Goal: Task Accomplishment & Management: Complete application form

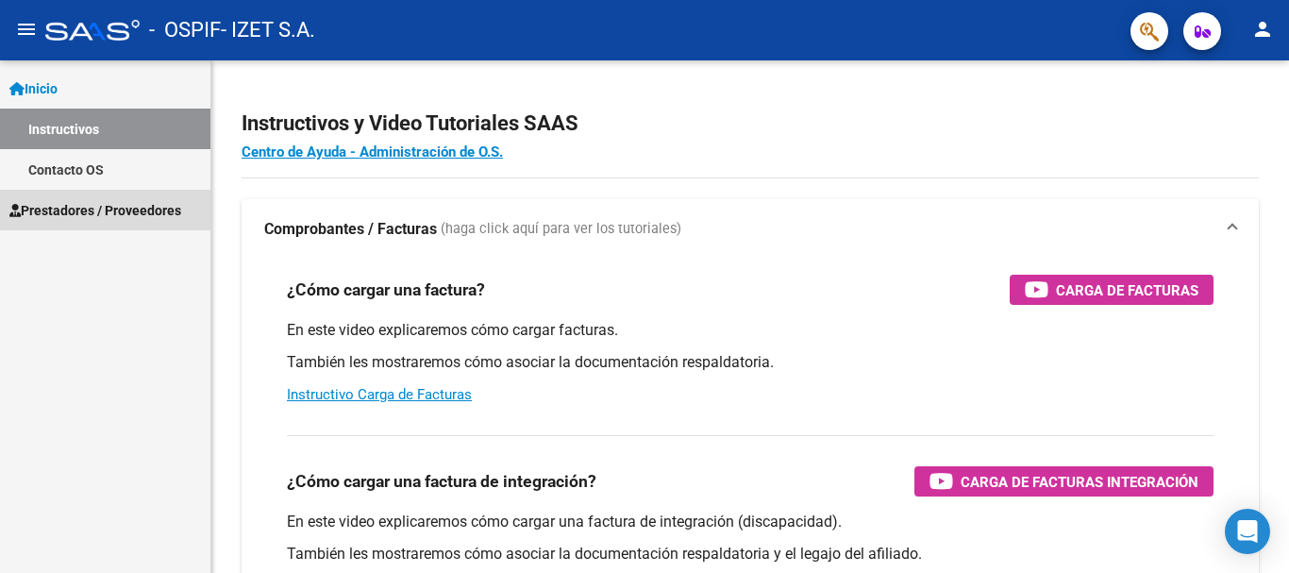
click at [91, 200] on span "Prestadores / Proveedores" at bounding box center [95, 210] width 172 height 21
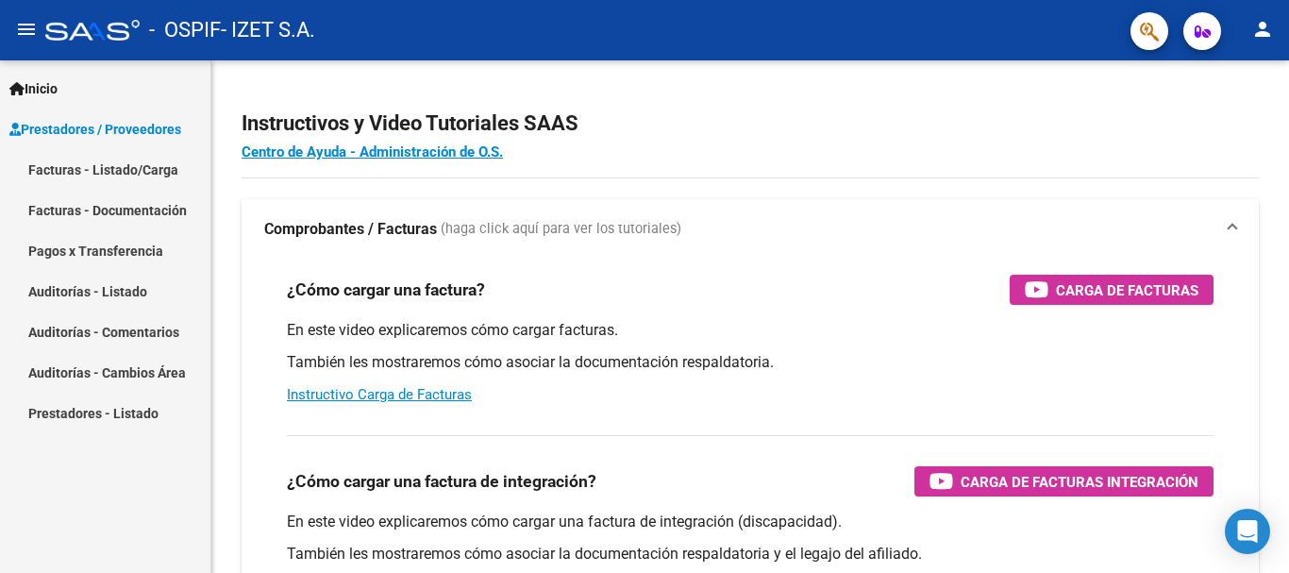
click at [95, 182] on link "Facturas - Listado/Carga" at bounding box center [105, 169] width 211 height 41
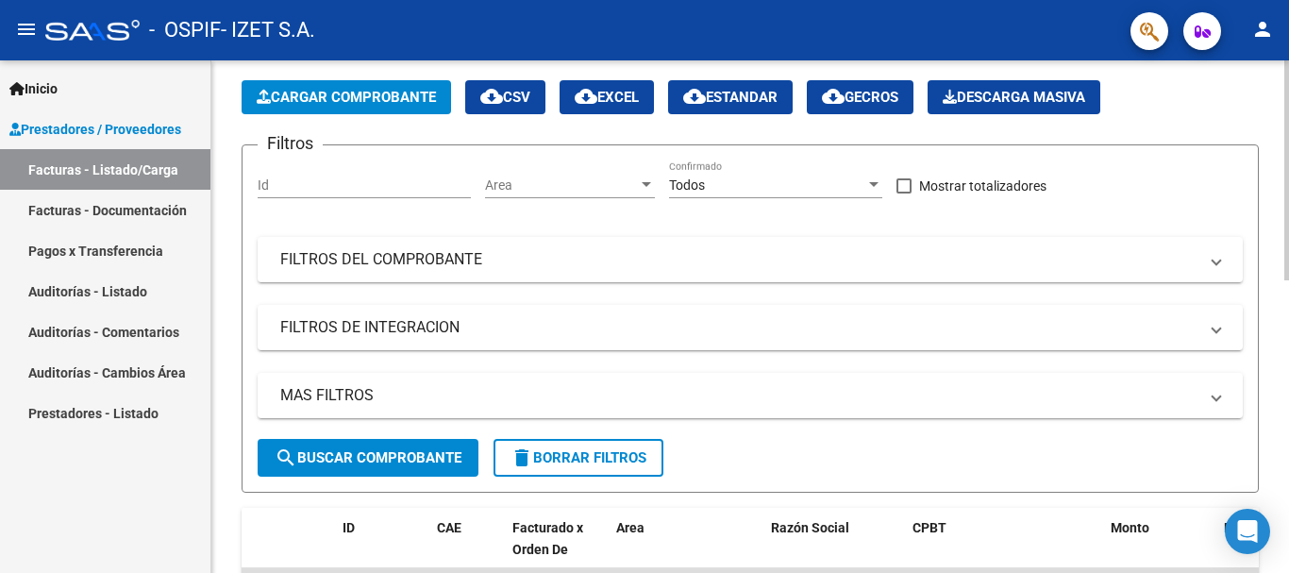
scroll to position [94, 0]
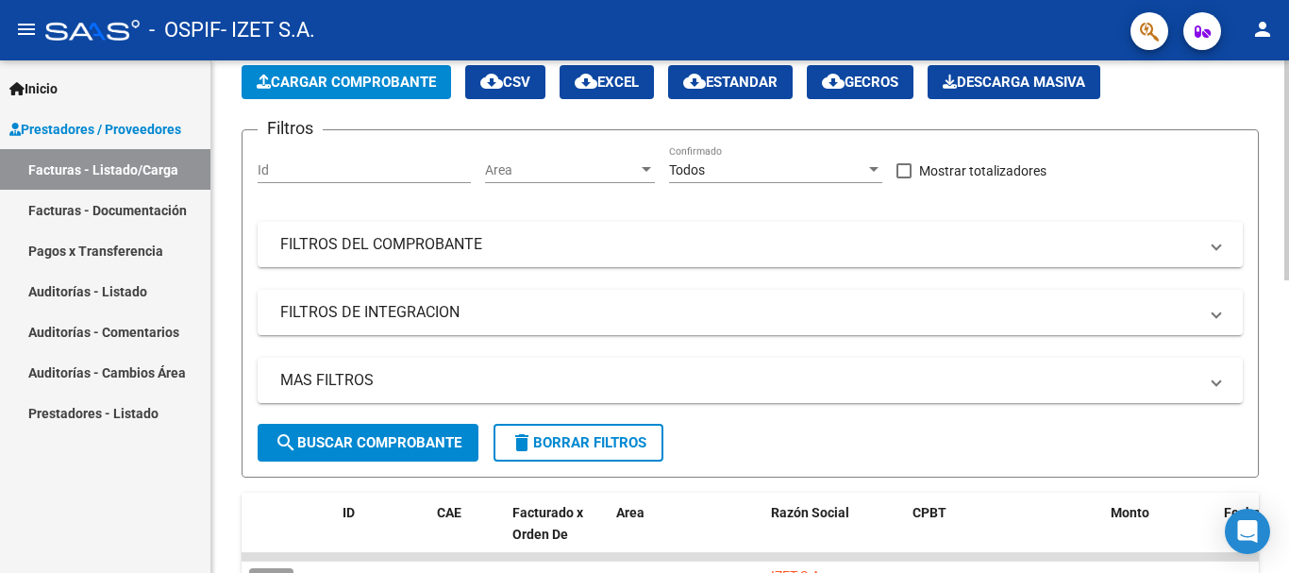
click at [340, 81] on span "Cargar Comprobante" at bounding box center [346, 82] width 179 height 17
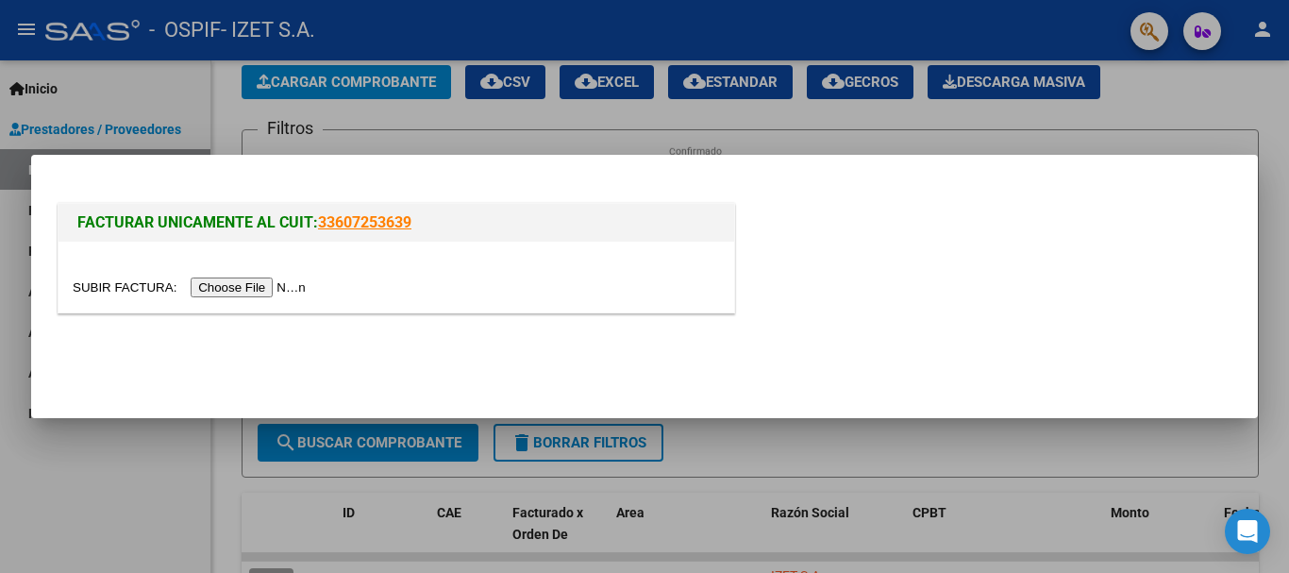
click at [269, 281] on input "file" at bounding box center [192, 288] width 239 height 20
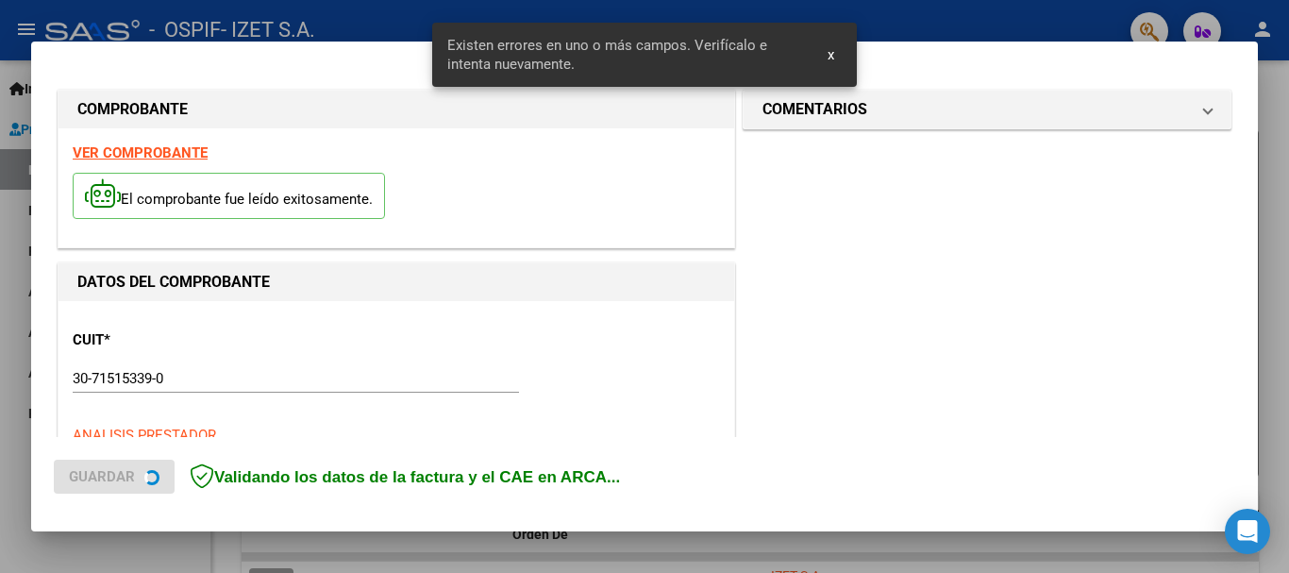
scroll to position [436, 0]
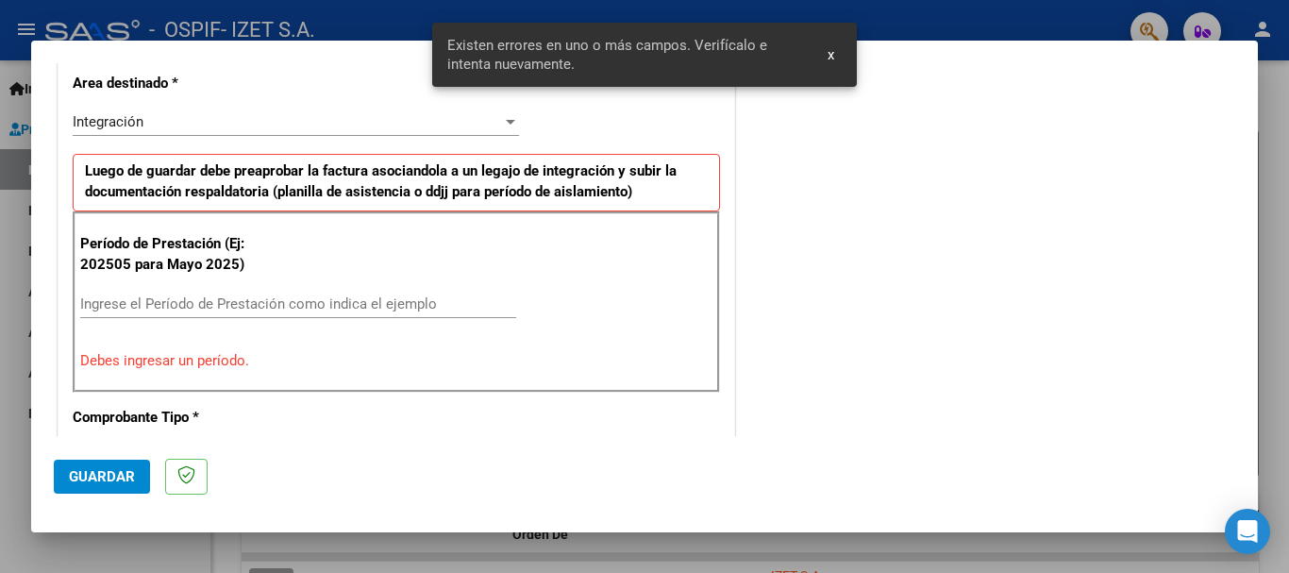
click at [91, 296] on input "Ingrese el Período de Prestación como indica el ejemplo" at bounding box center [298, 303] width 436 height 17
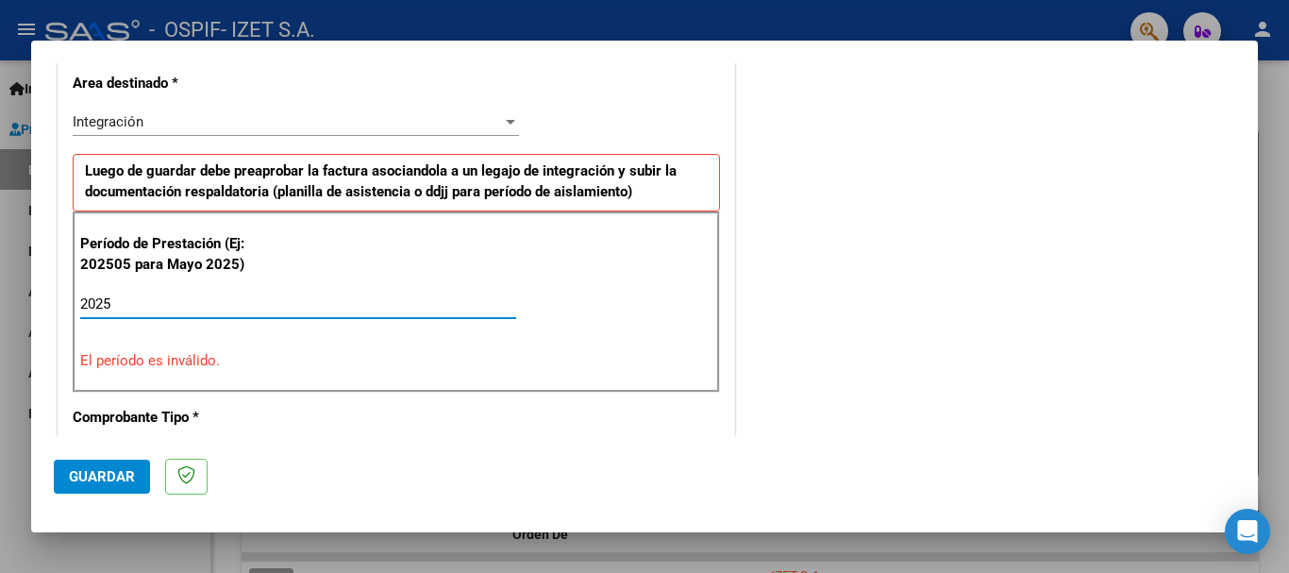
click at [120, 305] on input "2025" at bounding box center [298, 303] width 436 height 17
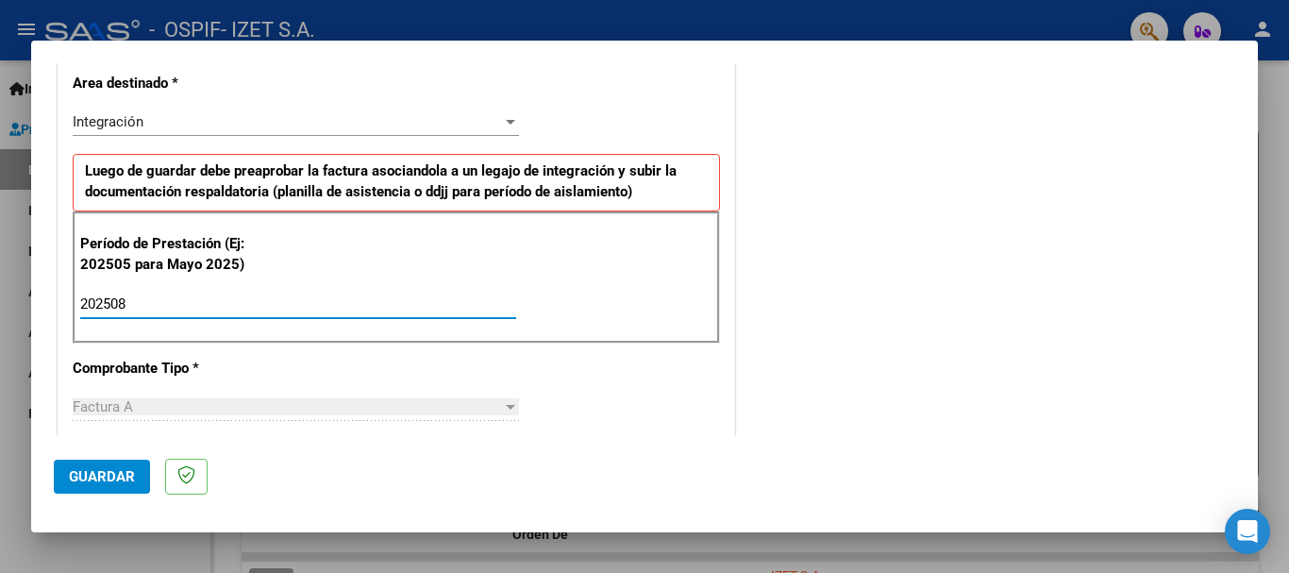
type input "202508"
click at [85, 479] on span "Guardar" at bounding box center [102, 476] width 66 height 17
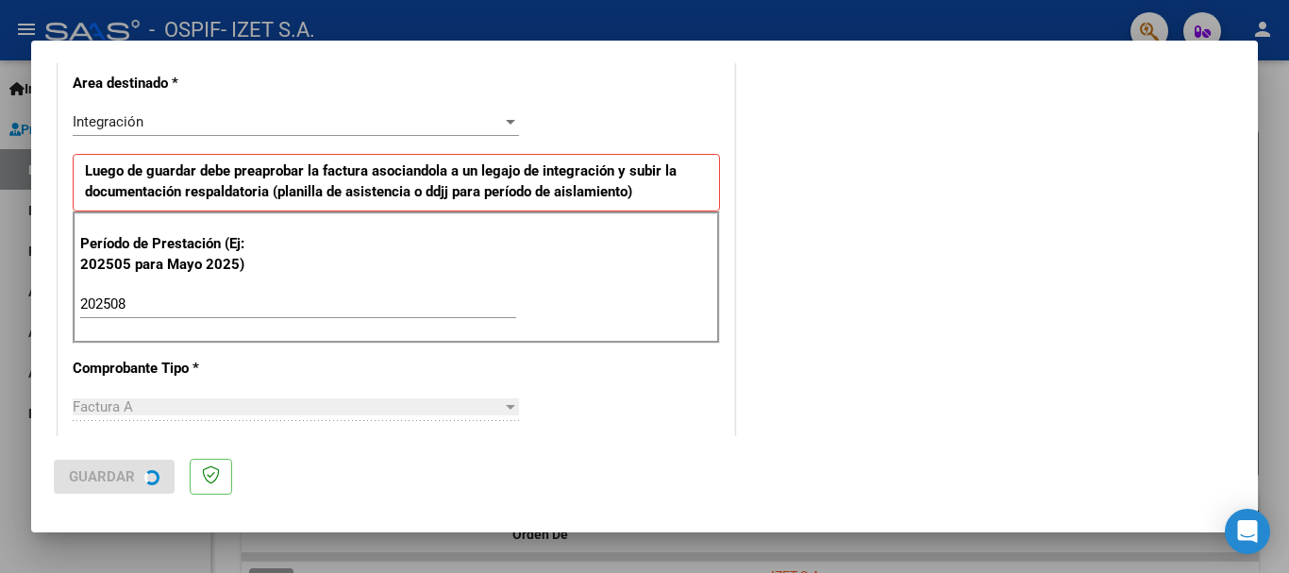
scroll to position [0, 0]
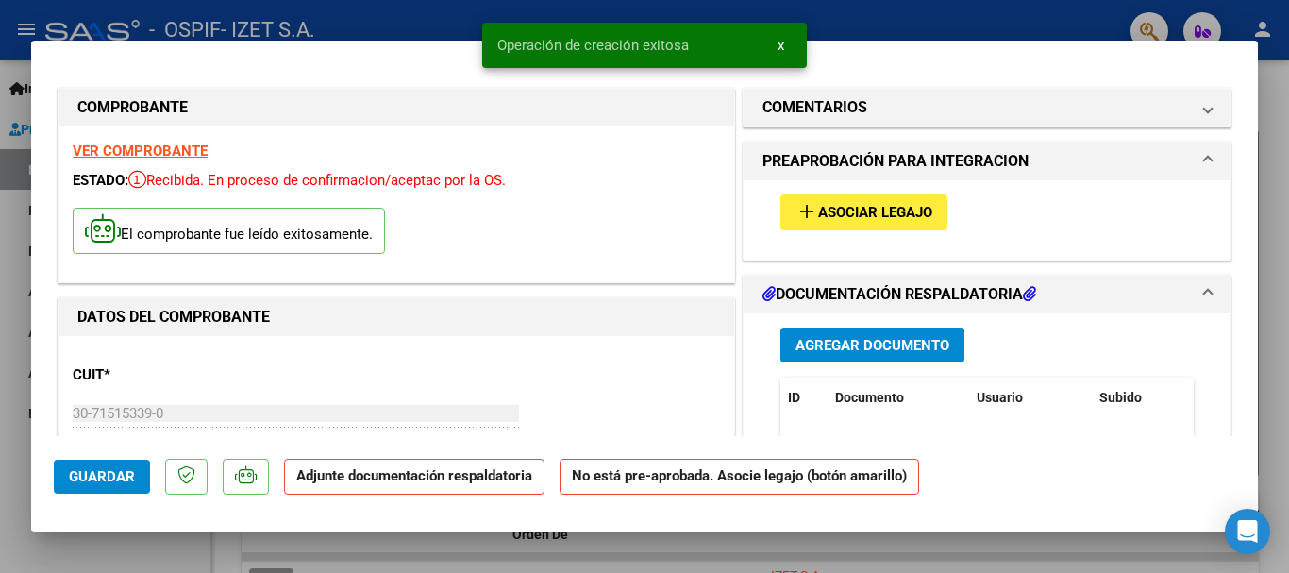
click at [851, 210] on span "Asociar Legajo" at bounding box center [875, 213] width 114 height 17
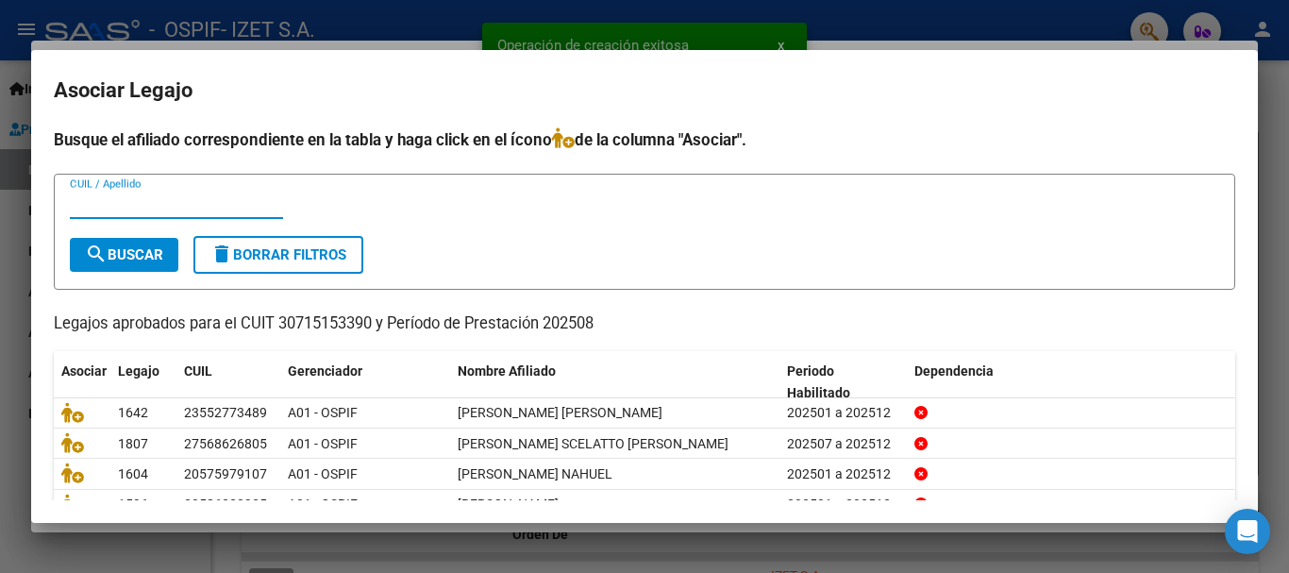
click at [93, 209] on input "CUIL / Apellido" at bounding box center [176, 203] width 213 height 17
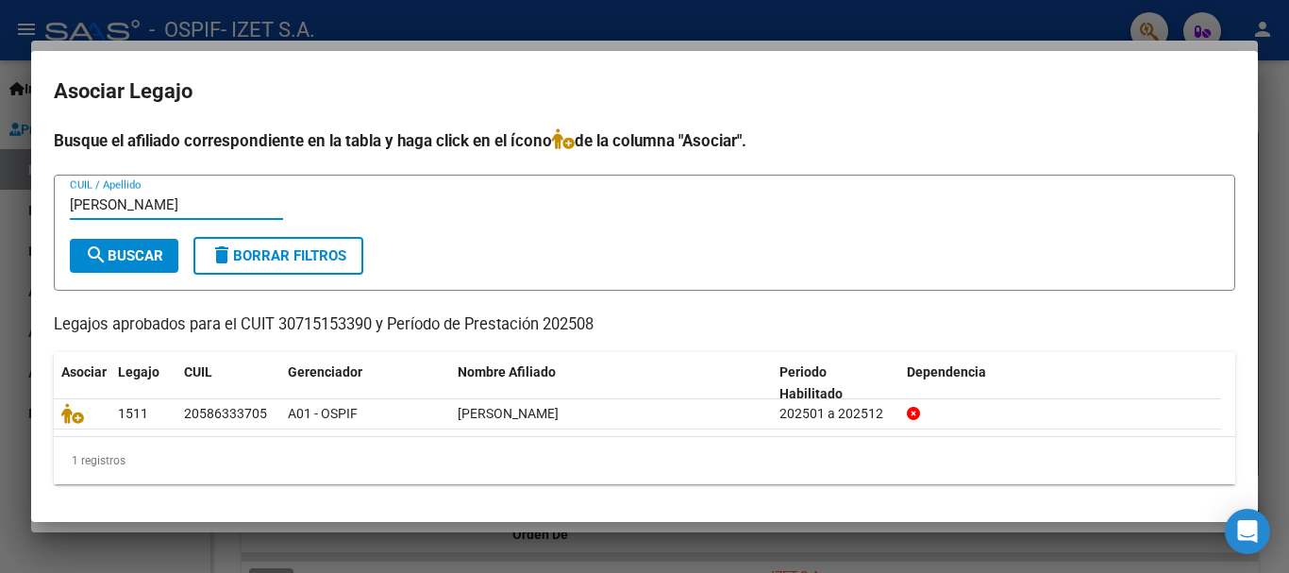
click at [143, 205] on input "[PERSON_NAME]" at bounding box center [176, 204] width 213 height 17
type input "[PERSON_NAME]"
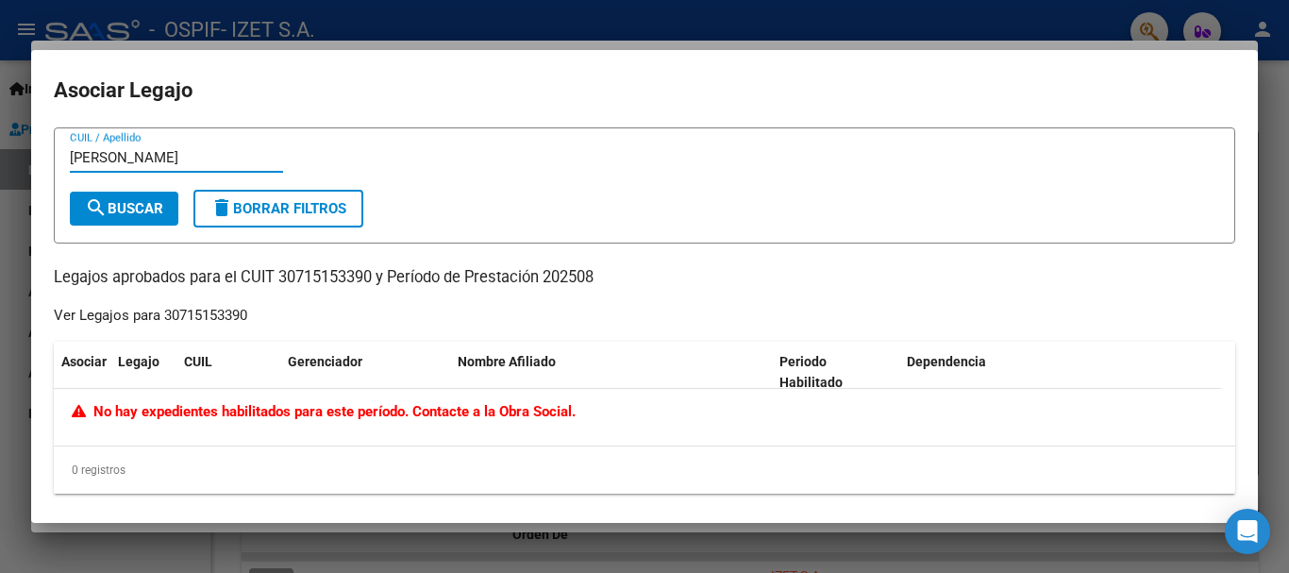
drag, startPoint x: 155, startPoint y: 156, endPoint x: 17, endPoint y: 144, distance: 138.3
click at [27, 144] on div "COMPROBANTE VER COMPROBANTE ESTADO: Recibida. En proceso de confirmacion/acepta…" at bounding box center [644, 286] width 1289 height 573
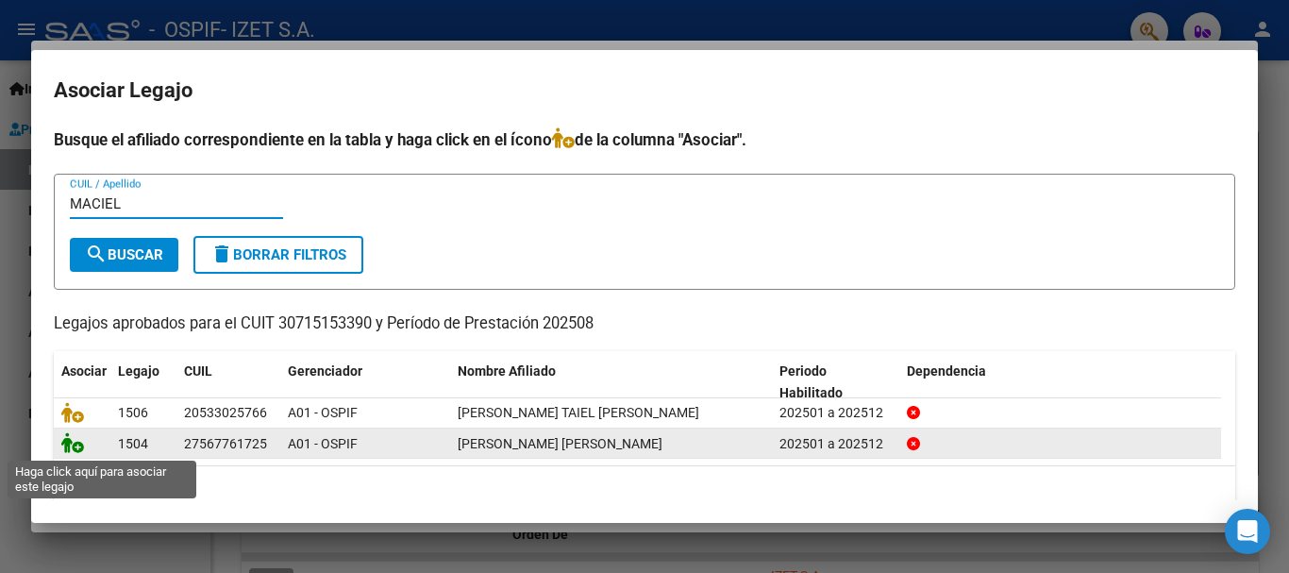
type input "MACIEL"
click at [74, 450] on icon at bounding box center [72, 442] width 23 height 21
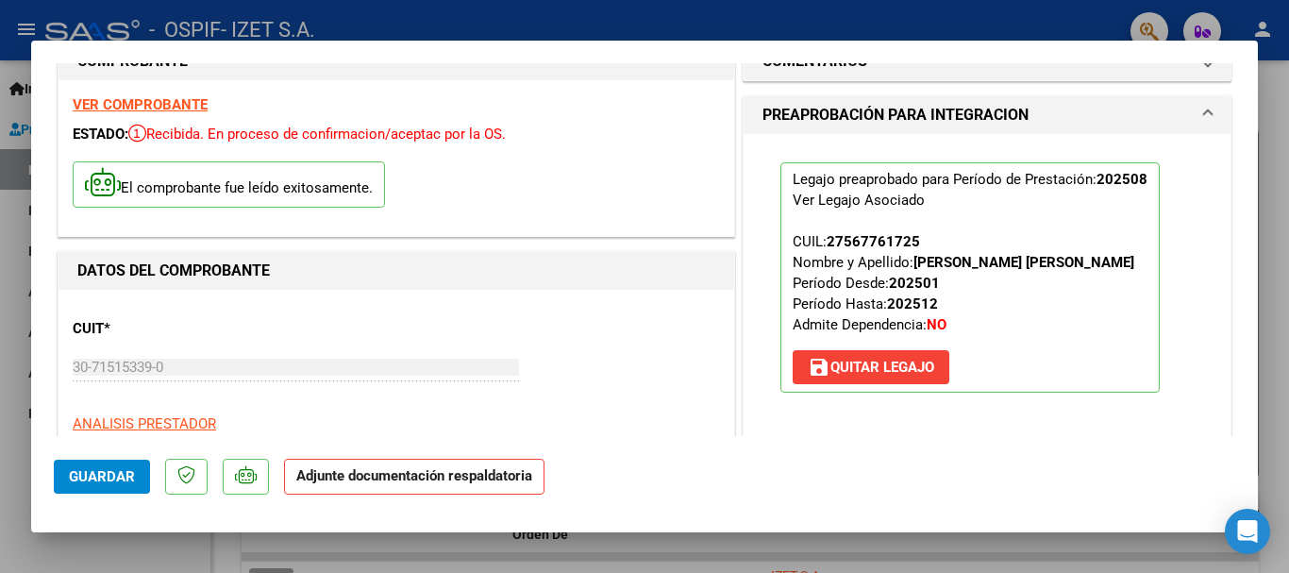
scroll to position [283, 0]
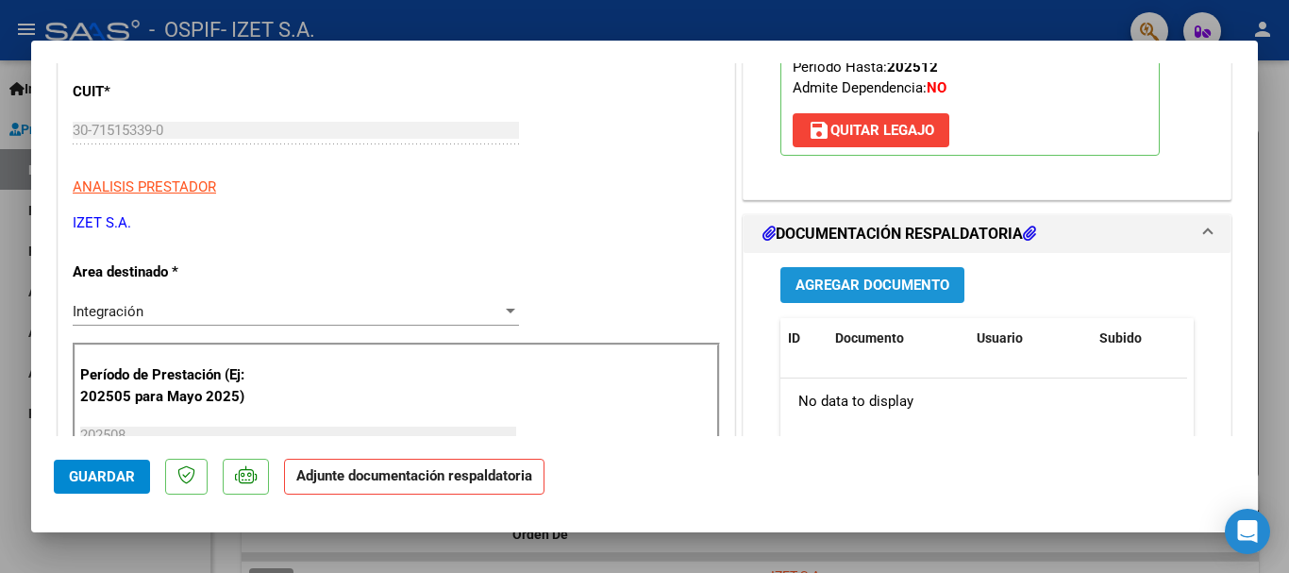
click at [873, 276] on span "Agregar Documento" at bounding box center [873, 284] width 154 height 17
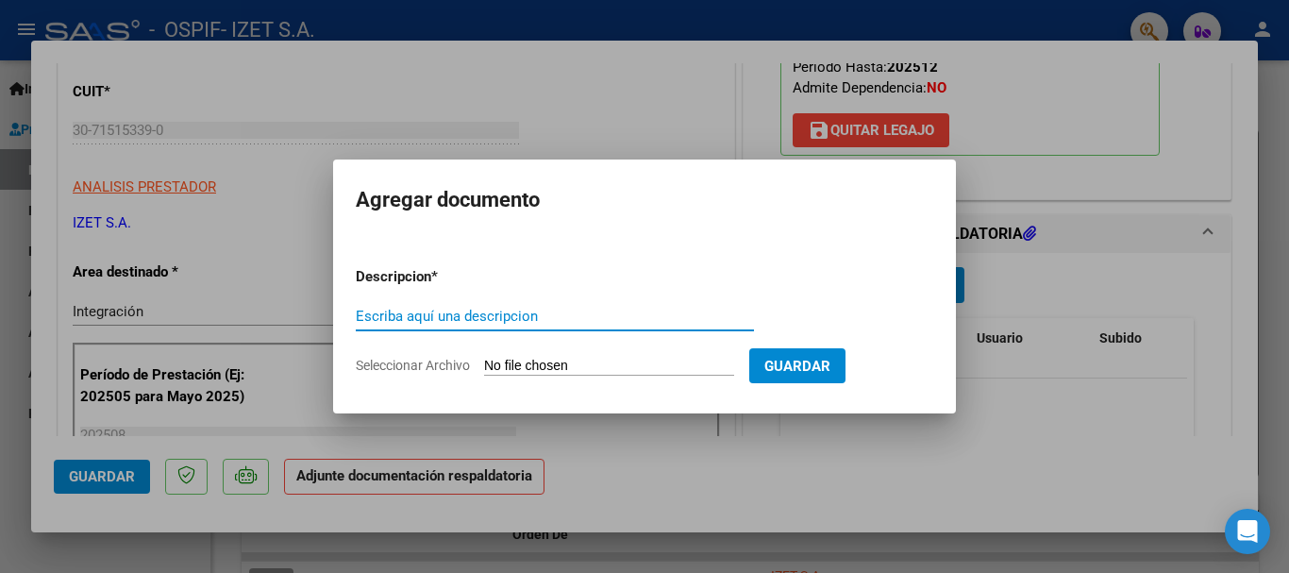
click at [456, 320] on input "Escriba aquí una descripcion" at bounding box center [555, 316] width 398 height 17
type input "u"
type input "auto"
click at [549, 359] on input "Seleccionar Archivo" at bounding box center [609, 367] width 250 height 18
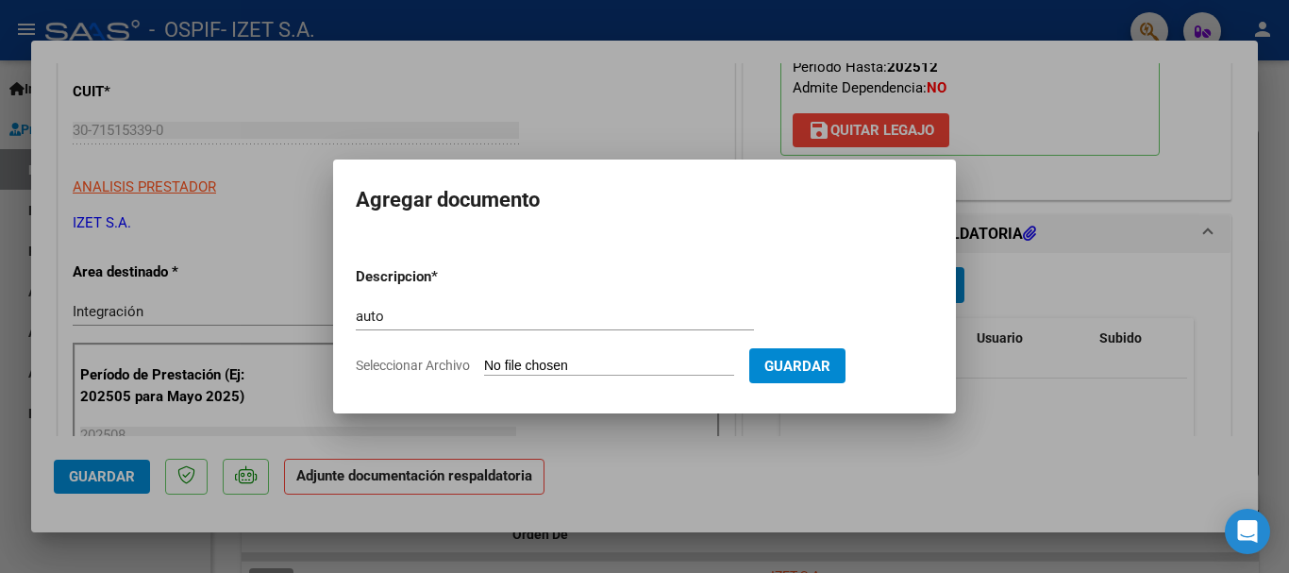
type input "C:\fakepath\56776172_MACIEL_5_202501171009050.pdf"
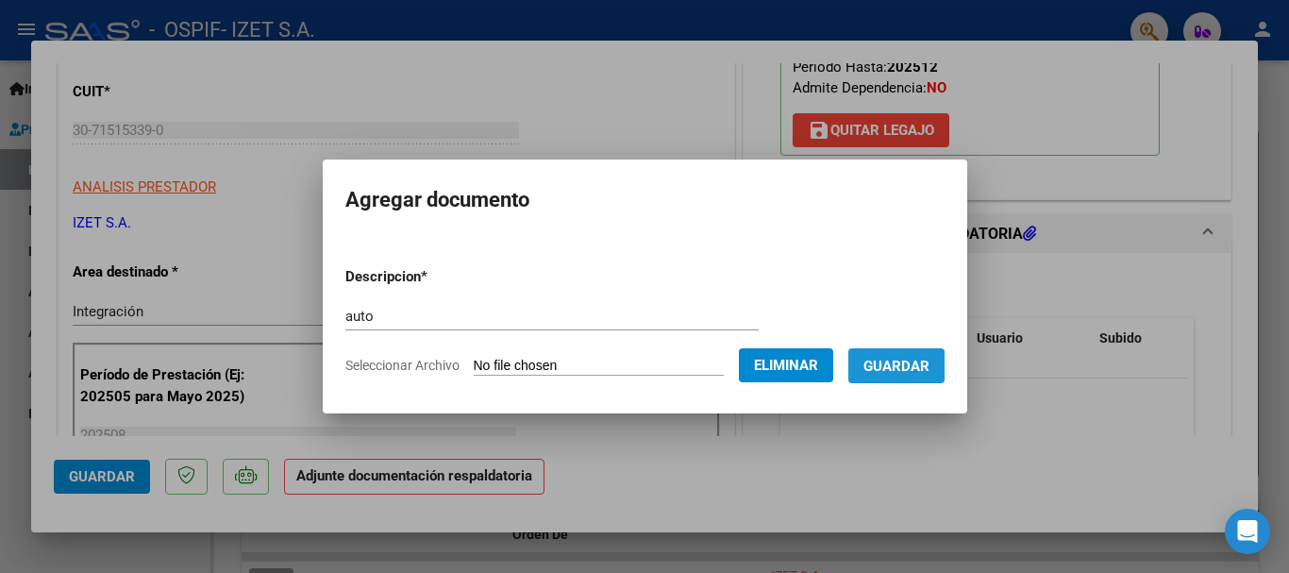
click at [920, 364] on span "Guardar" at bounding box center [897, 366] width 66 height 17
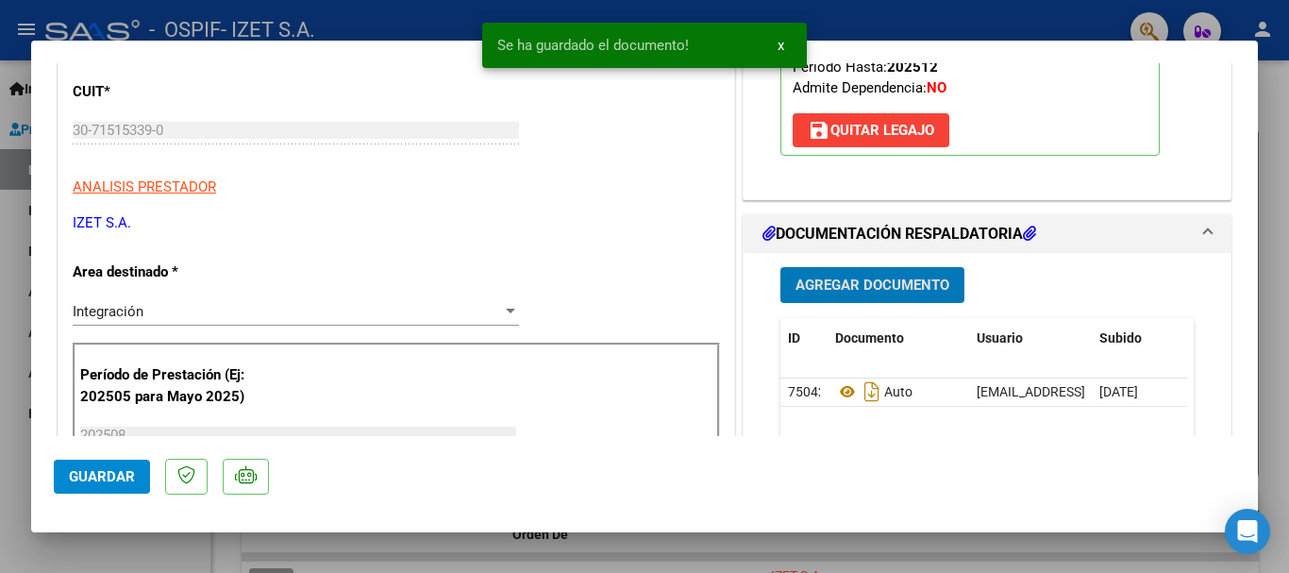
click at [910, 285] on span "Agregar Documento" at bounding box center [873, 286] width 154 height 17
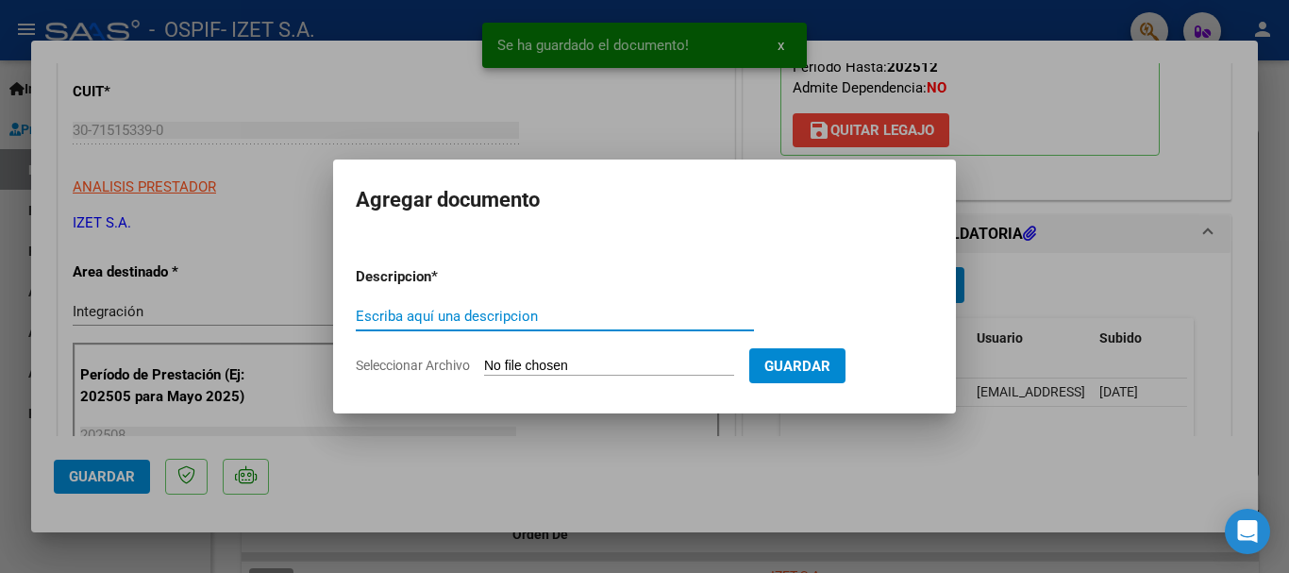
click at [392, 312] on input "Escriba aquí una descripcion" at bounding box center [555, 316] width 398 height 17
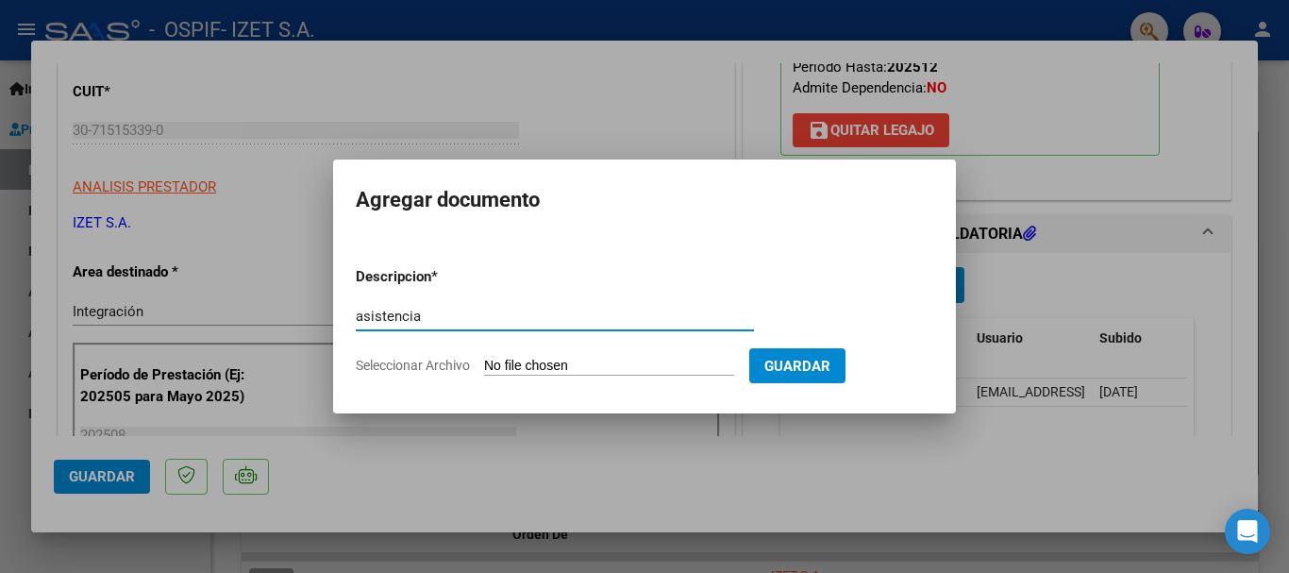
type input "asistencia"
click at [561, 363] on input "Seleccionar Archivo" at bounding box center [609, 367] width 250 height 18
type input "C:\fakepath\PLANILLA_56776172_MACIEL_202509101909480 (1).pdf"
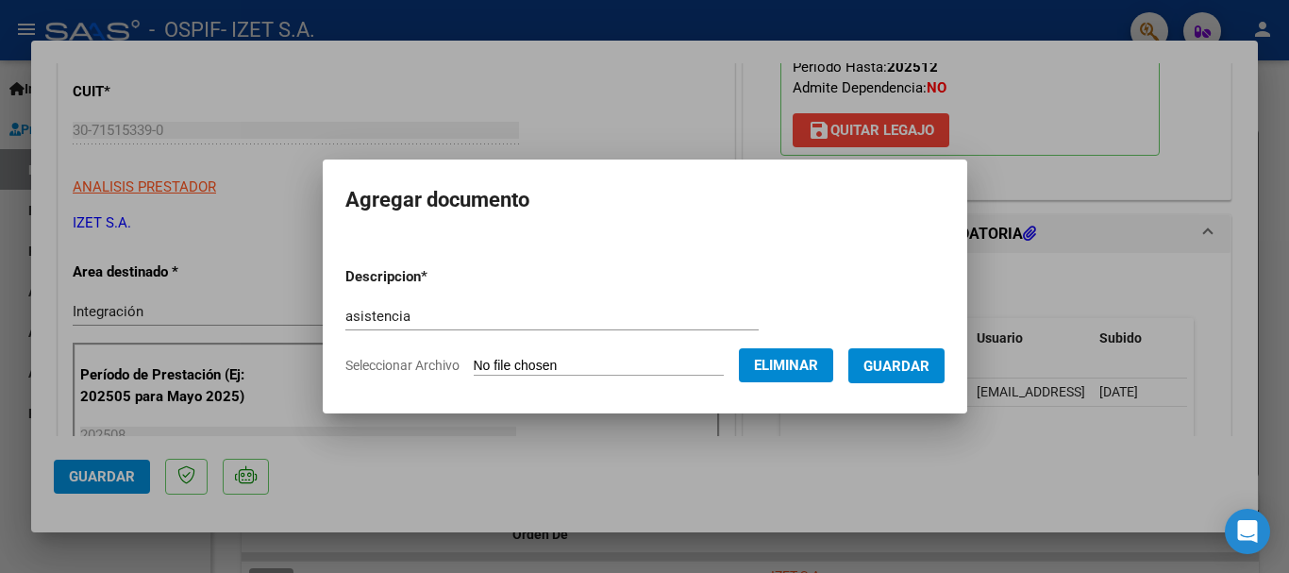
click at [908, 366] on span "Guardar" at bounding box center [897, 366] width 66 height 17
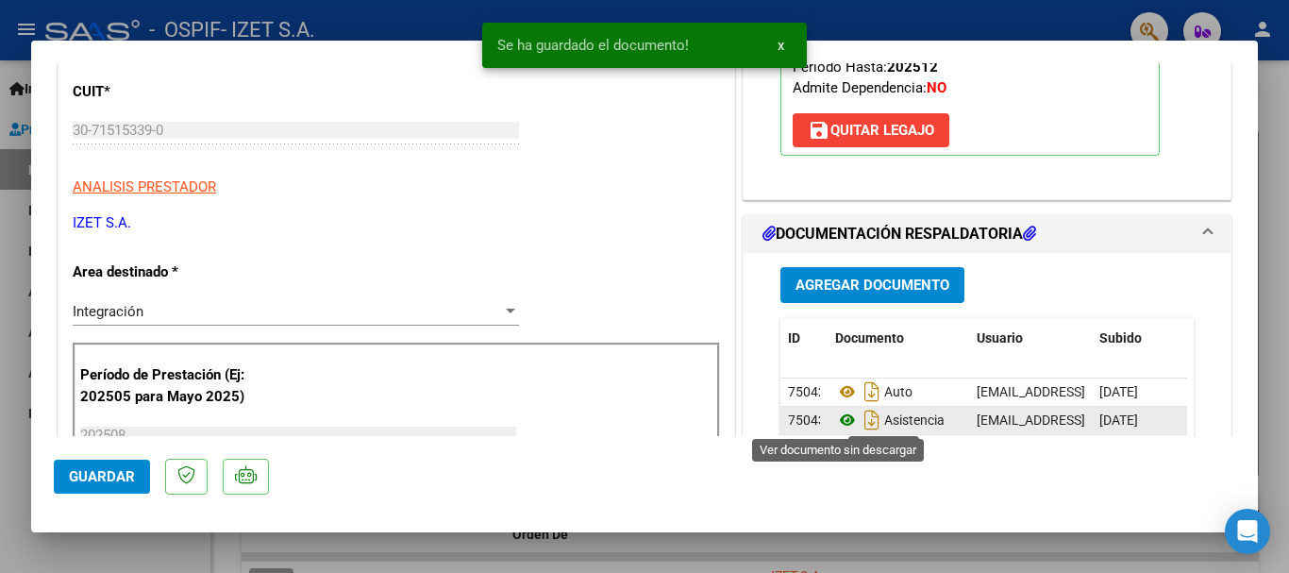
click at [838, 421] on icon at bounding box center [847, 420] width 25 height 23
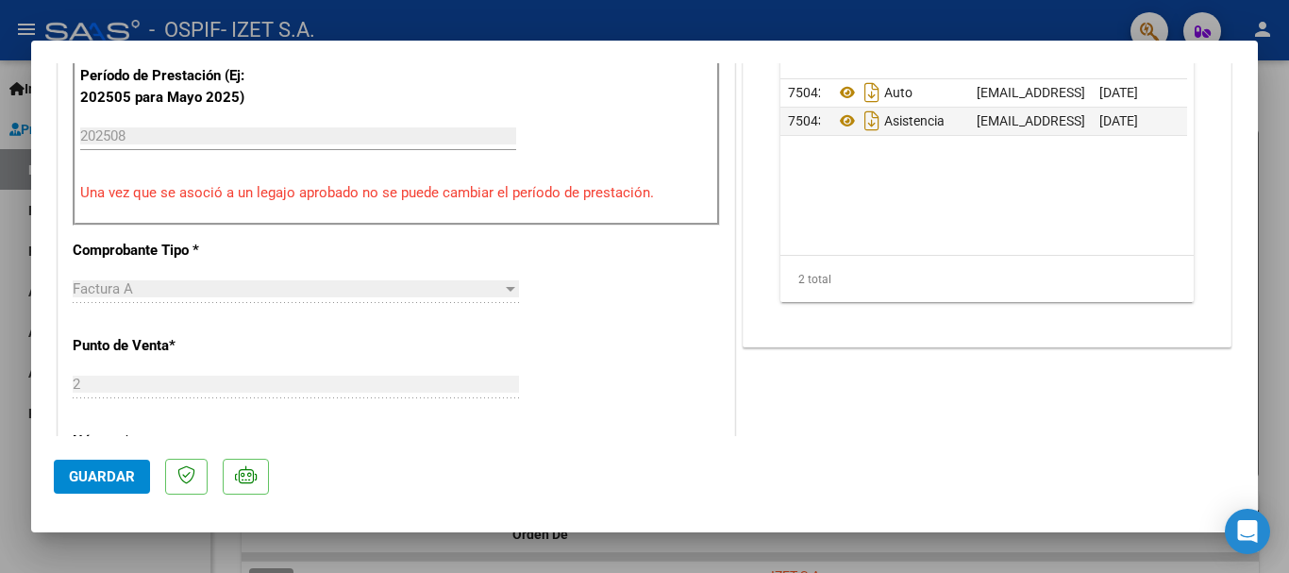
scroll to position [566, 0]
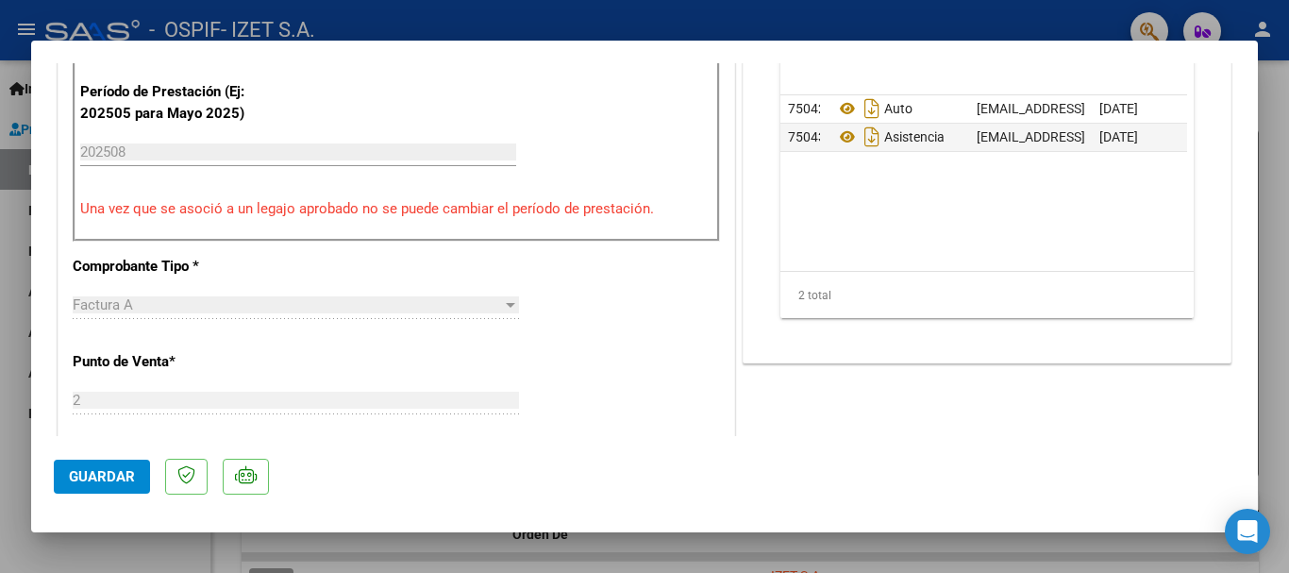
click at [121, 483] on span "Guardar" at bounding box center [102, 476] width 66 height 17
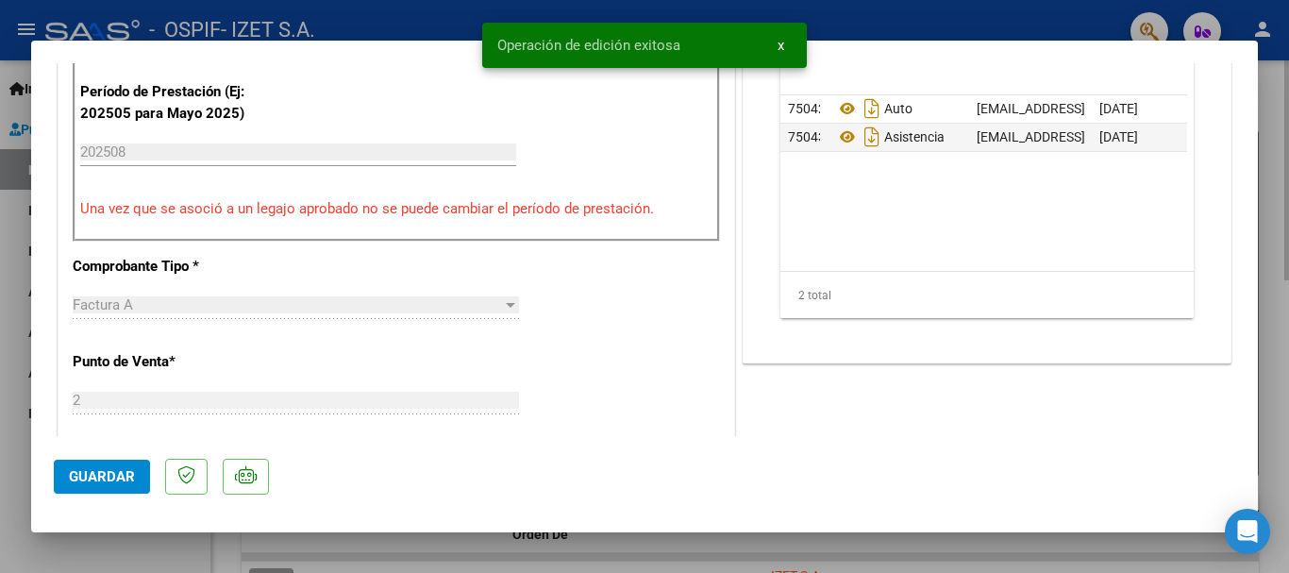
click at [122, 547] on div at bounding box center [644, 286] width 1289 height 573
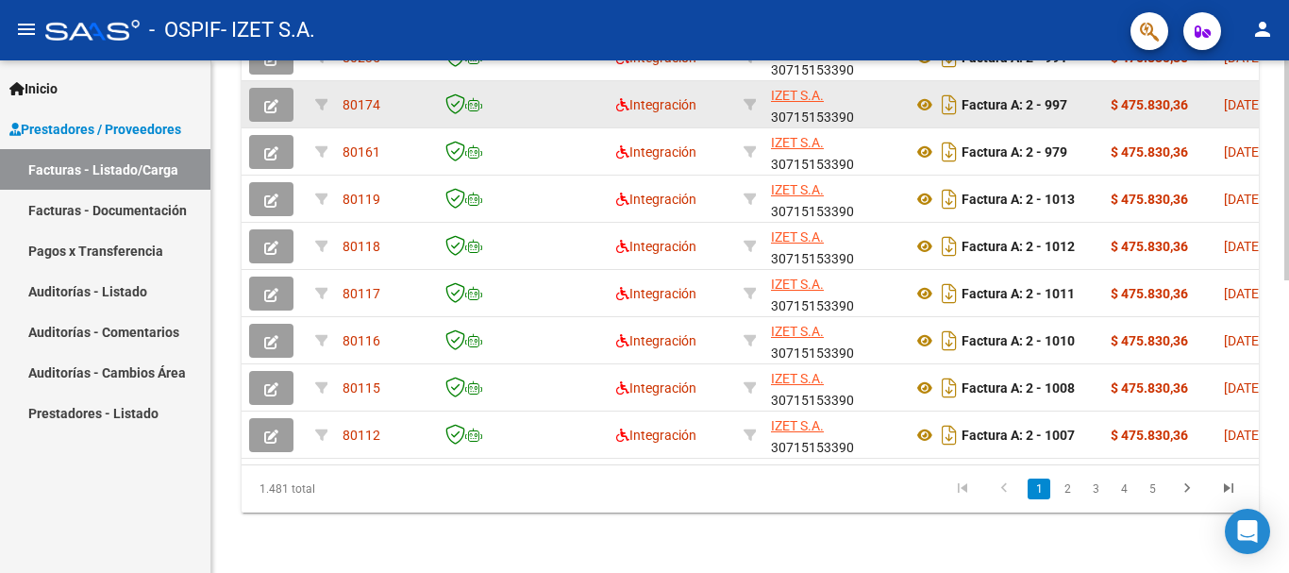
scroll to position [684, 0]
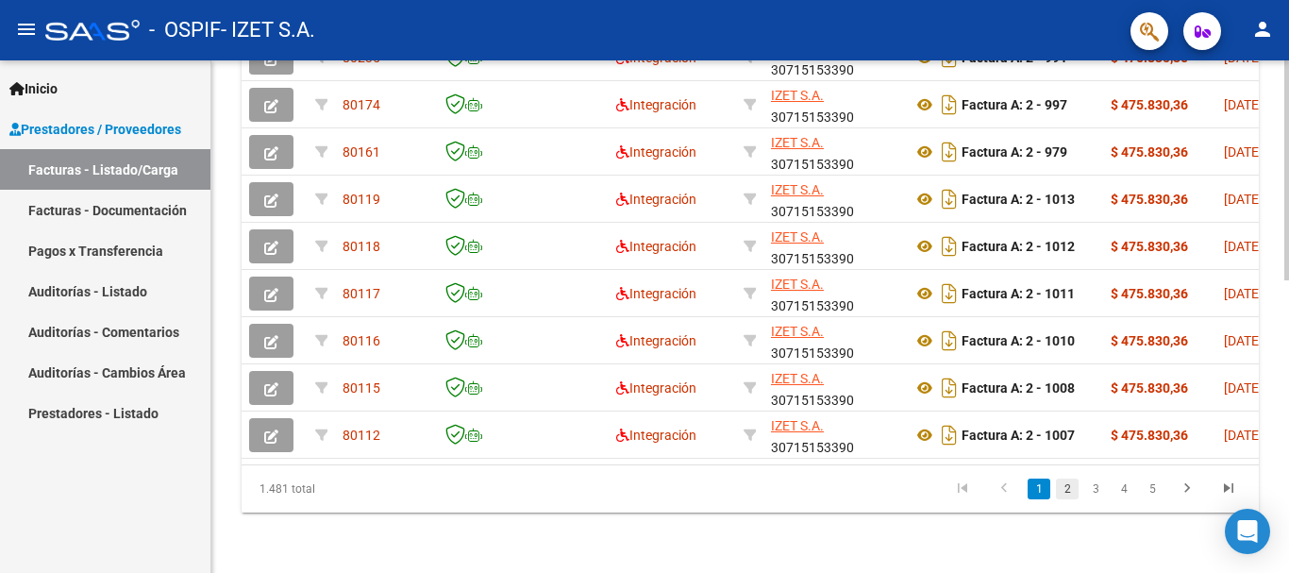
click at [1064, 493] on link "2" at bounding box center [1067, 489] width 23 height 21
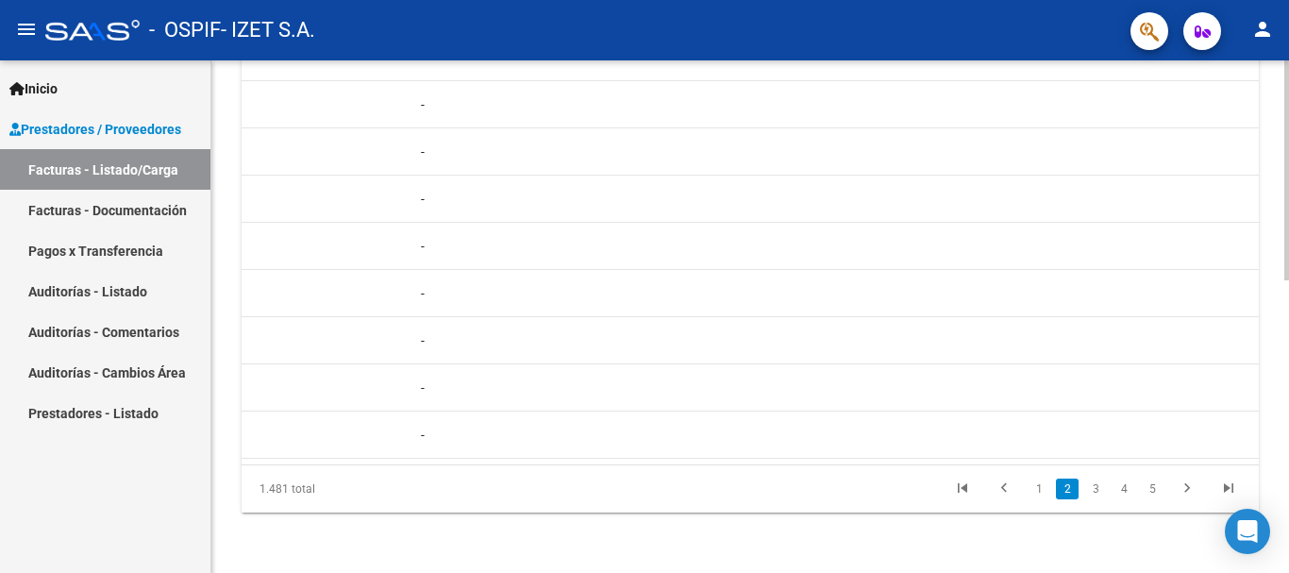
scroll to position [0, 0]
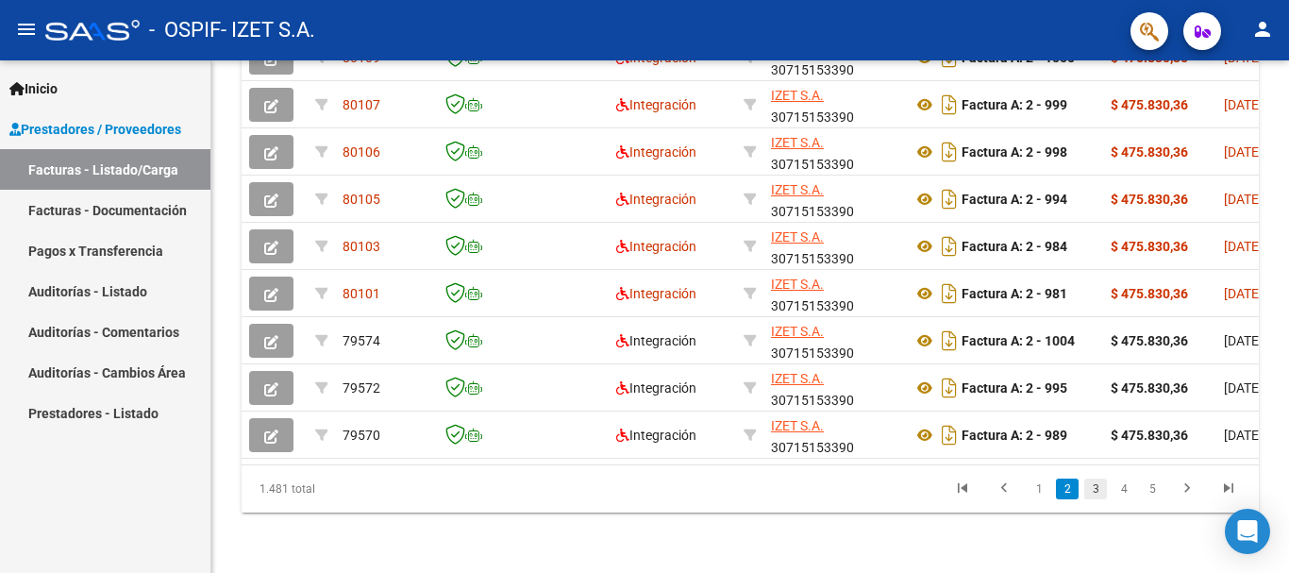
click at [1104, 487] on link "3" at bounding box center [1096, 489] width 23 height 21
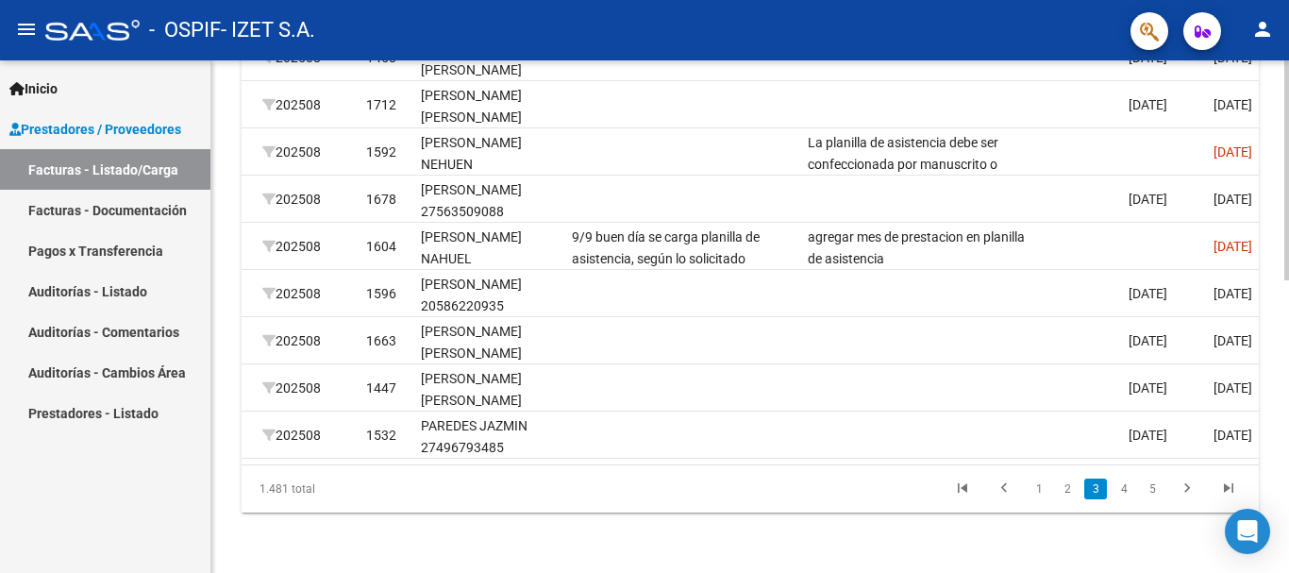
scroll to position [0, 2447]
